Goal: Transaction & Acquisition: Download file/media

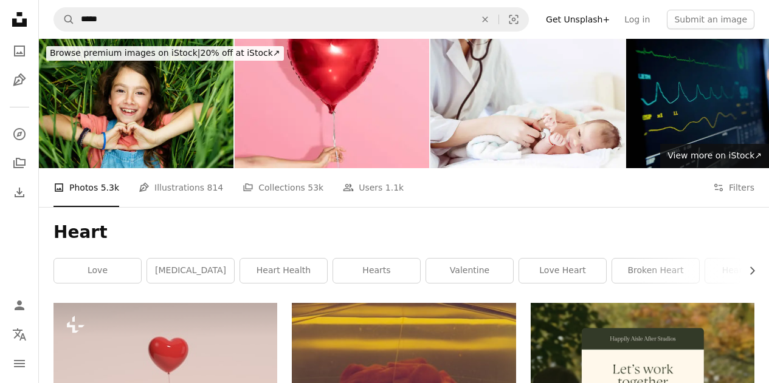
scroll to position [5311, 0]
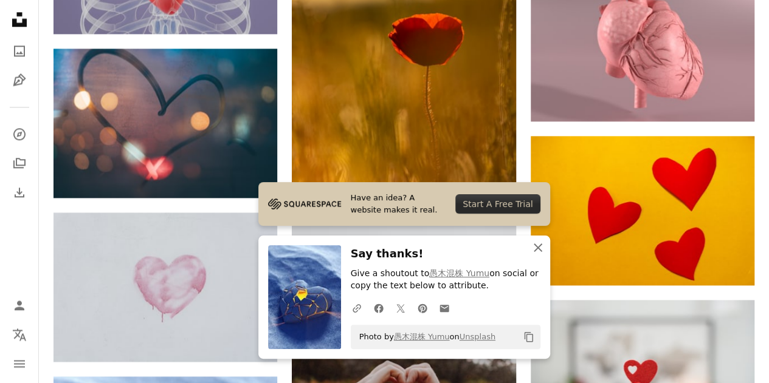
click at [539, 248] on icon "An X shape" at bounding box center [538, 248] width 15 height 15
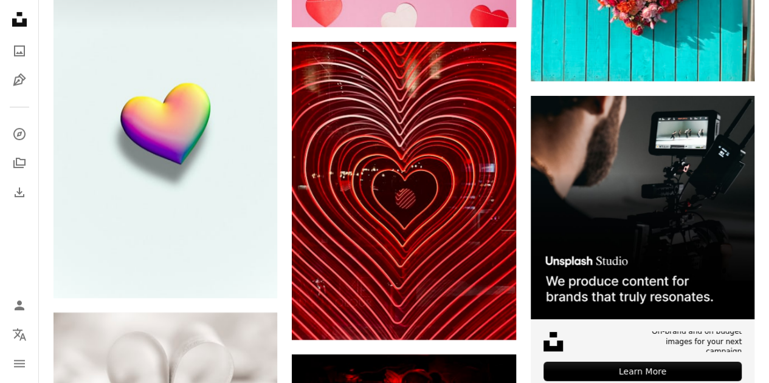
scroll to position [4356, 0]
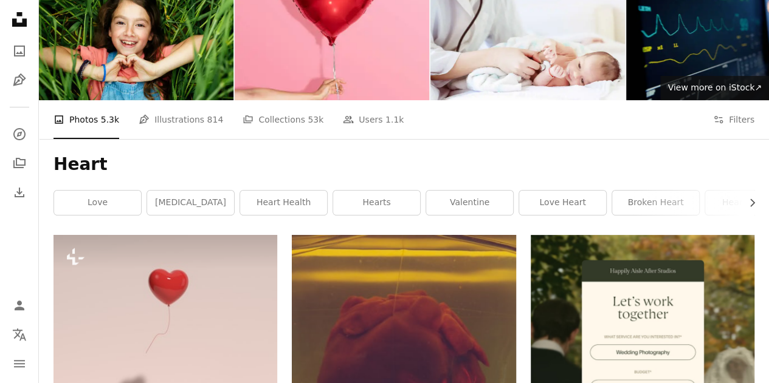
scroll to position [0, 0]
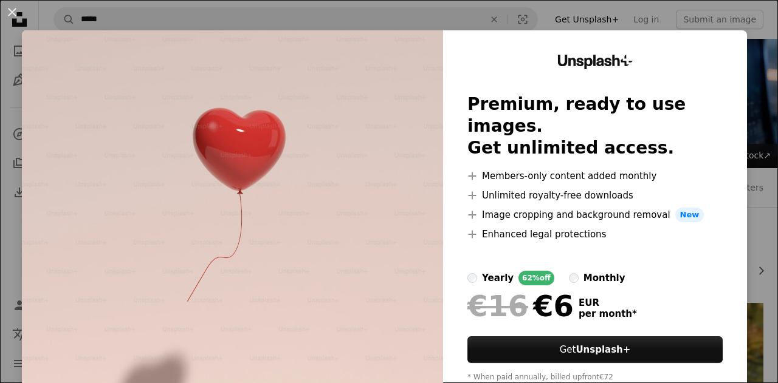
click at [439, 9] on div "An X shape Unsplash+ Premium, ready to use images. Get unlimited access. A plus…" at bounding box center [389, 191] width 778 height 383
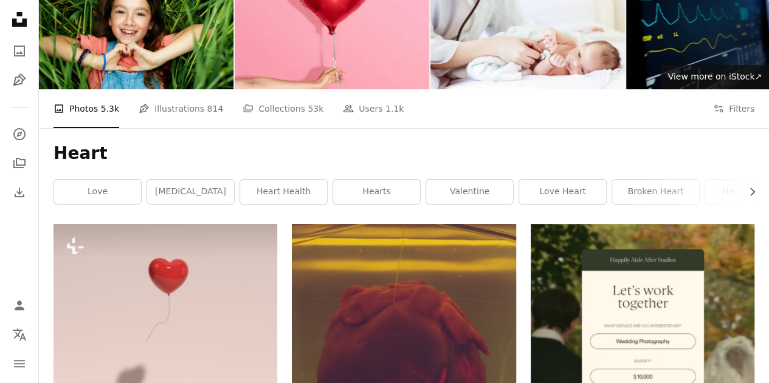
scroll to position [208, 0]
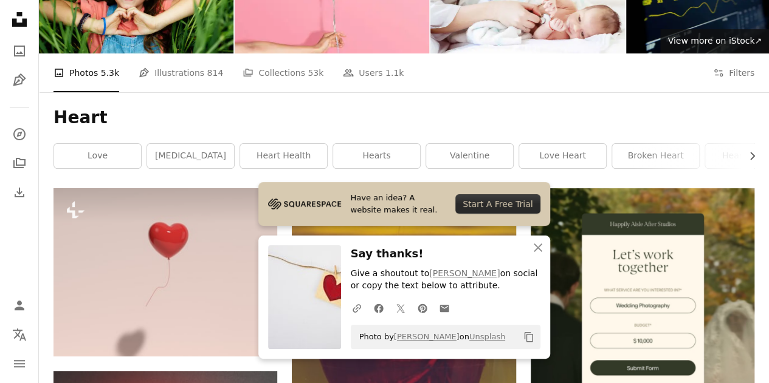
scroll to position [0, 0]
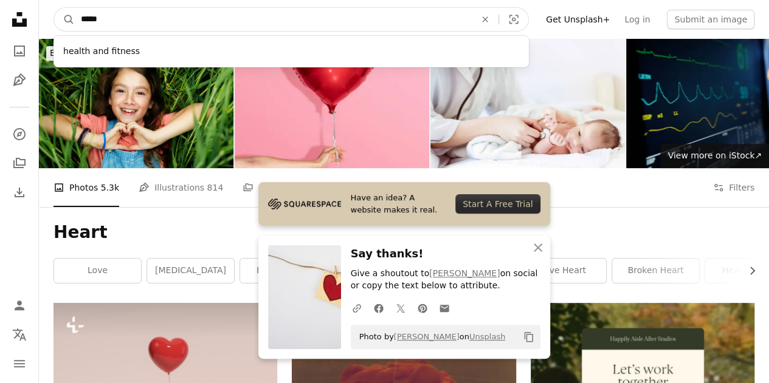
drag, startPoint x: 137, startPoint y: 23, endPoint x: 39, endPoint y: 38, distance: 99.0
click at [39, 38] on nav "A magnifying glass ***** health and fitness An X shape Visual search Filters Ge…" at bounding box center [404, 19] width 730 height 39
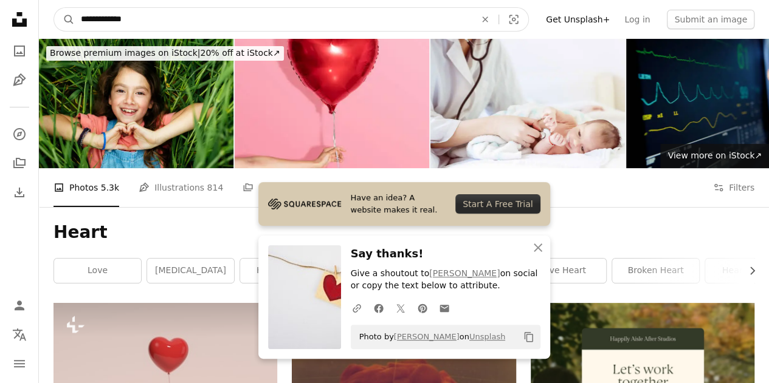
type input "**********"
click at [54, 8] on button "A magnifying glass" at bounding box center [64, 19] width 21 height 23
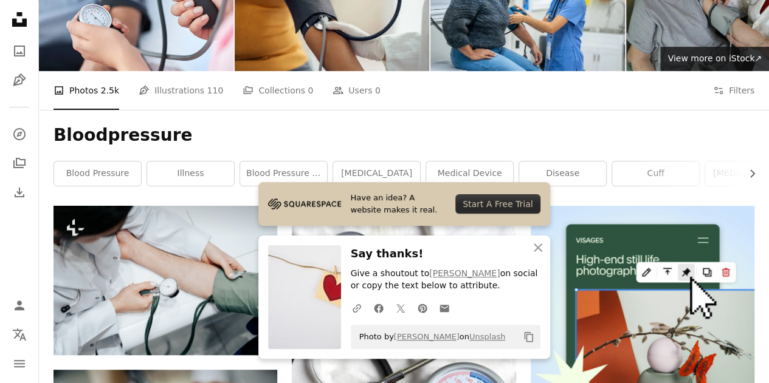
scroll to position [137, 0]
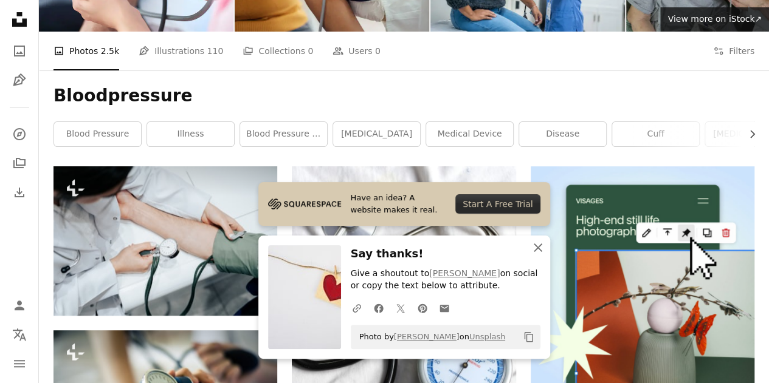
click at [532, 249] on icon "An X shape" at bounding box center [538, 248] width 15 height 15
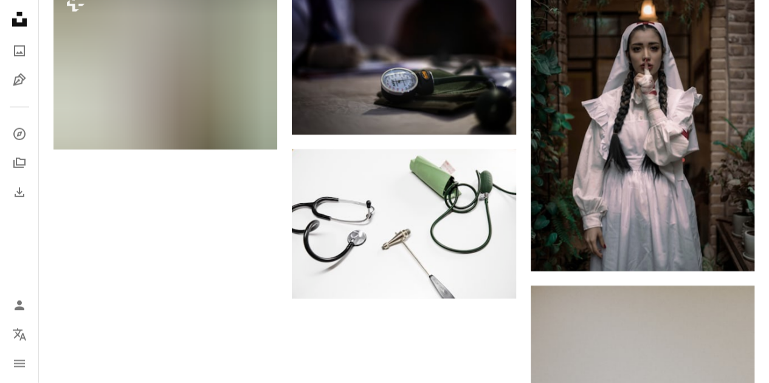
scroll to position [1478, 0]
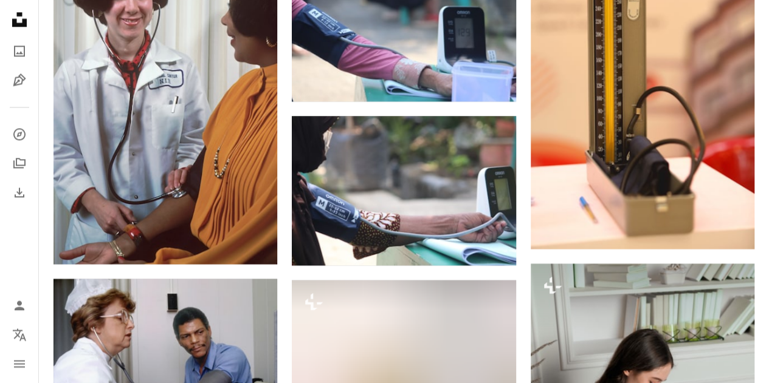
scroll to position [0, 0]
